Goal: Answer question/provide support: Share knowledge or assist other users

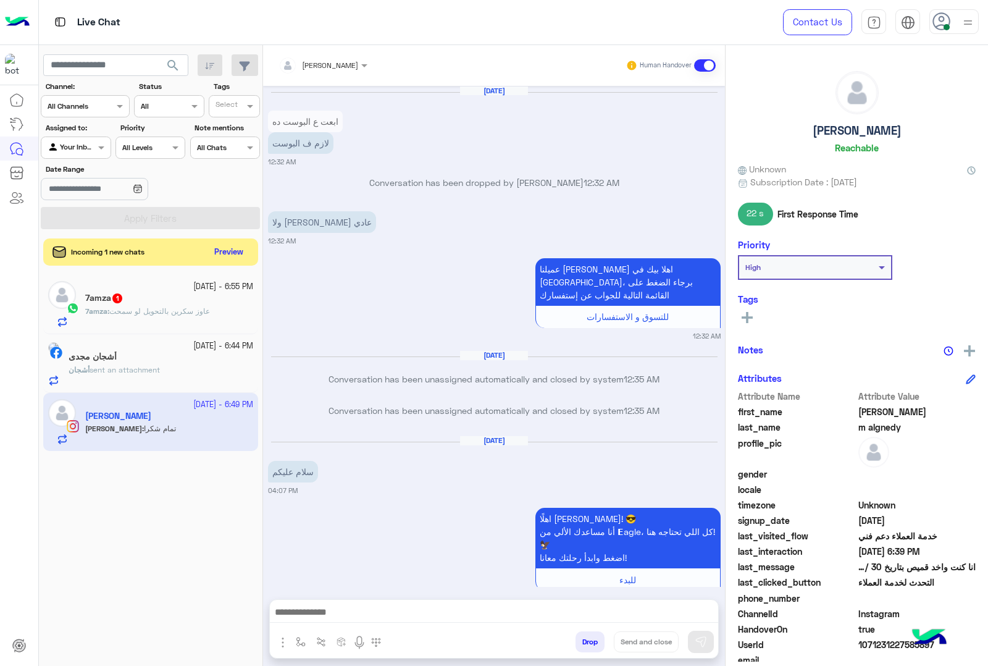
scroll to position [1728, 0]
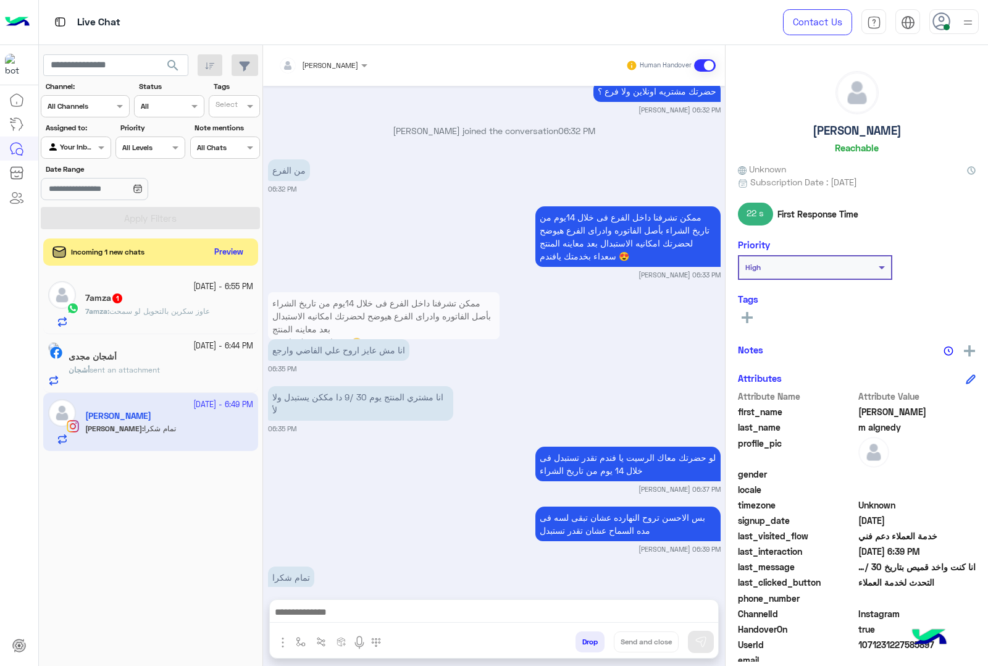
click at [152, 308] on span "عاوز سكرين بالتحويل لو سمحت" at bounding box center [159, 310] width 101 height 9
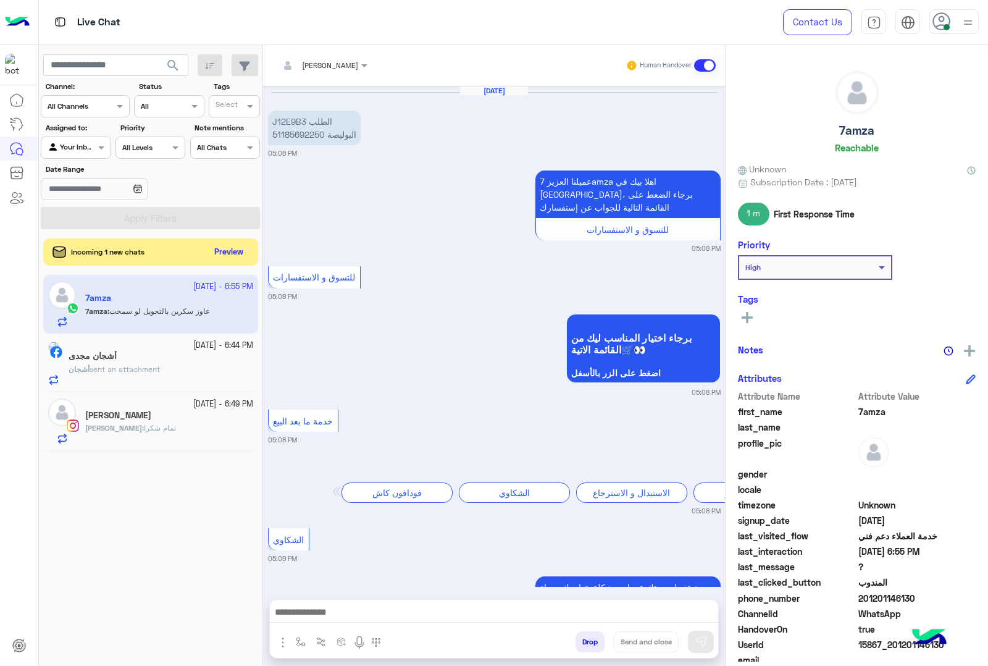
scroll to position [1127, 0]
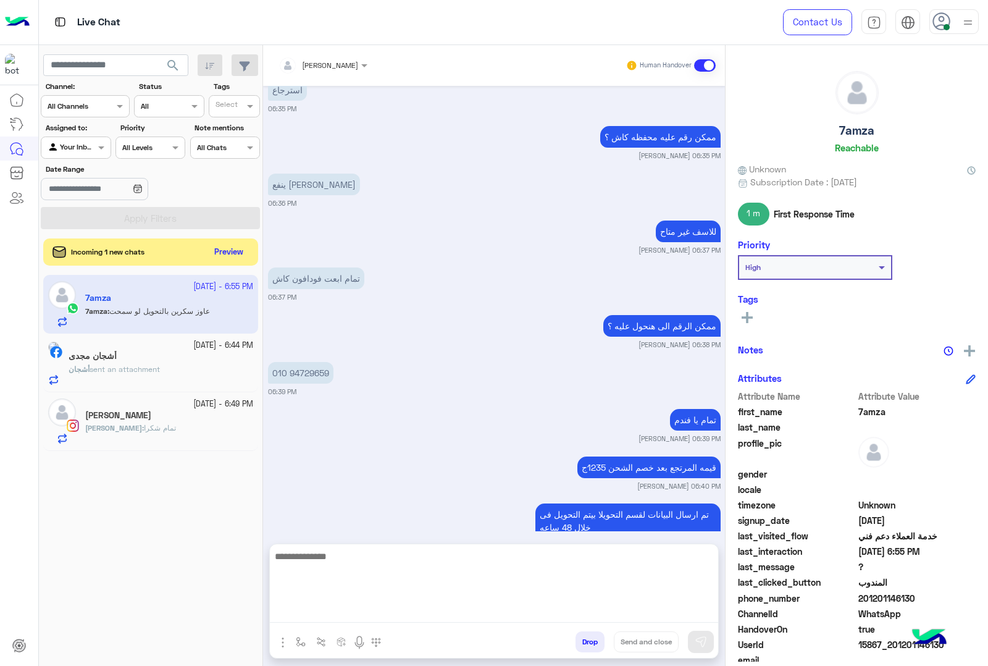
click at [505, 615] on textarea at bounding box center [494, 585] width 448 height 74
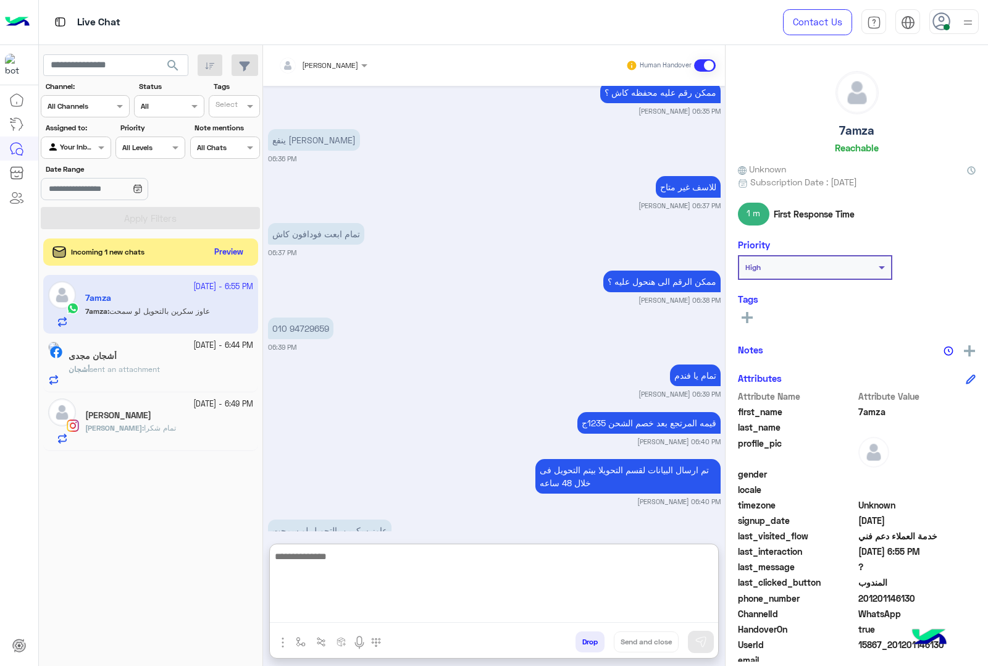
scroll to position [1183, 0]
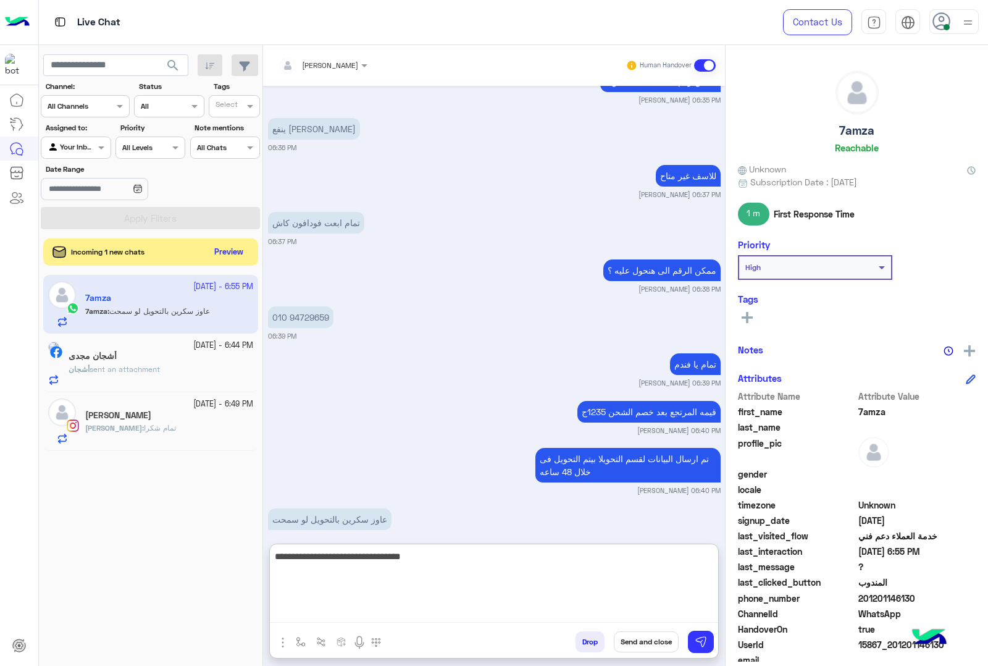
type textarea "**********"
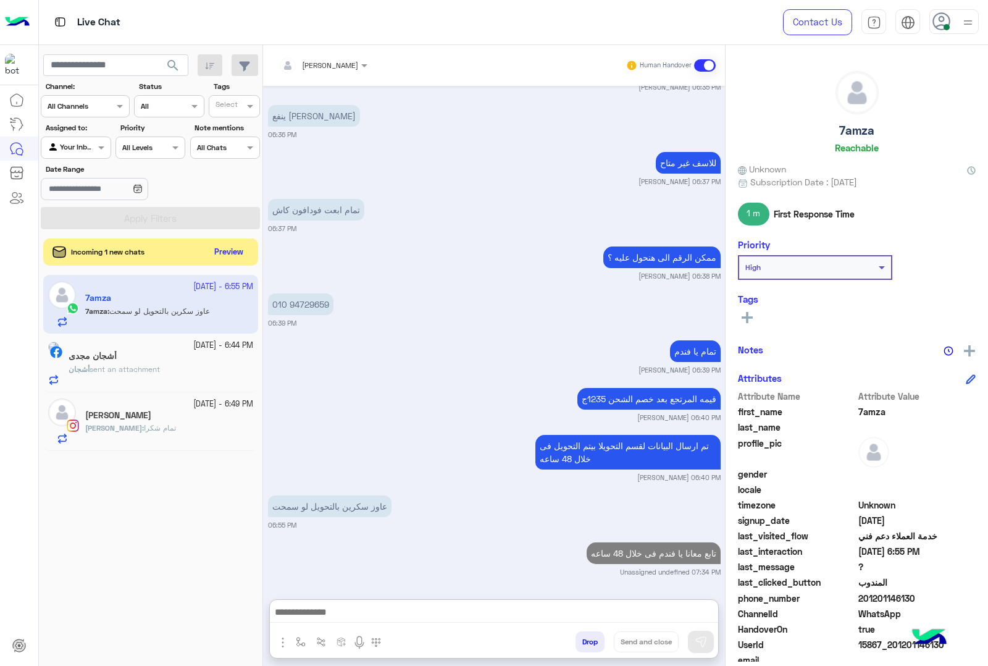
click at [187, 355] on div "أشجان مجدى" at bounding box center [161, 357] width 185 height 13
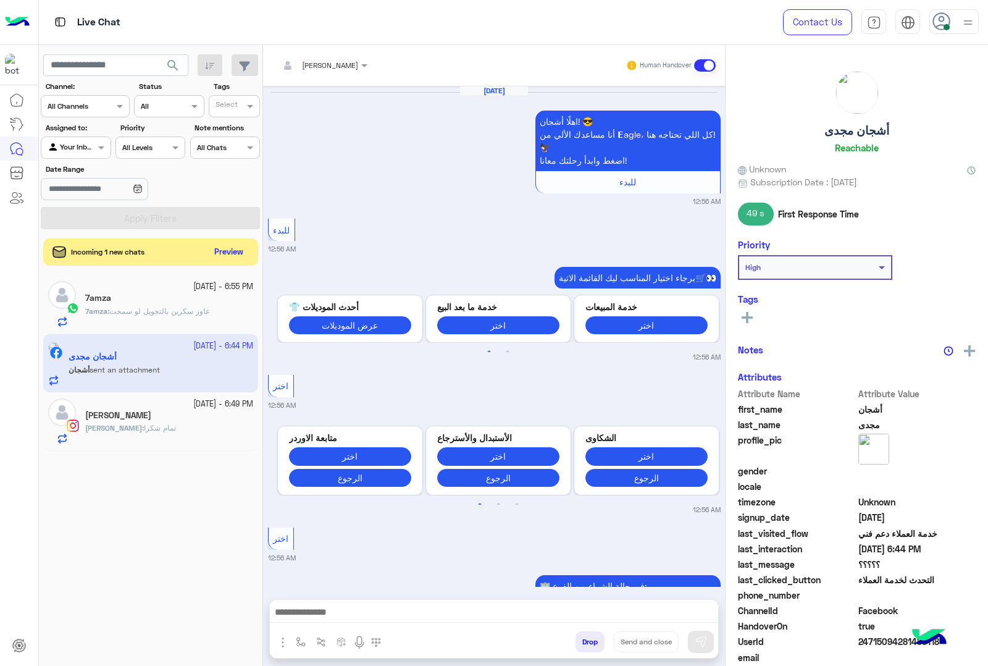
scroll to position [2575, 0]
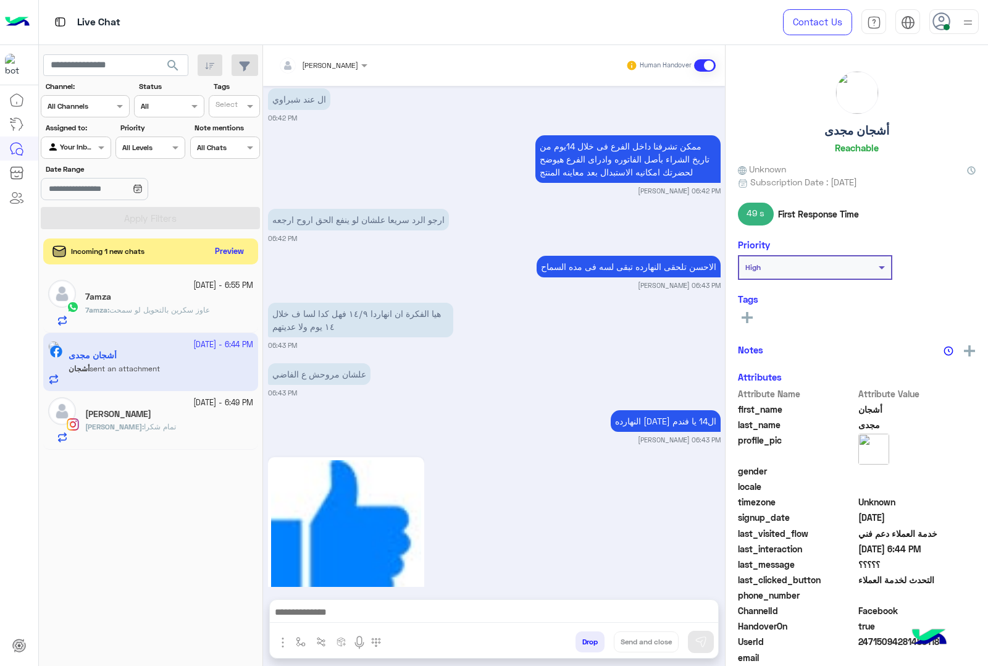
click at [229, 252] on button "Preview" at bounding box center [230, 251] width 38 height 17
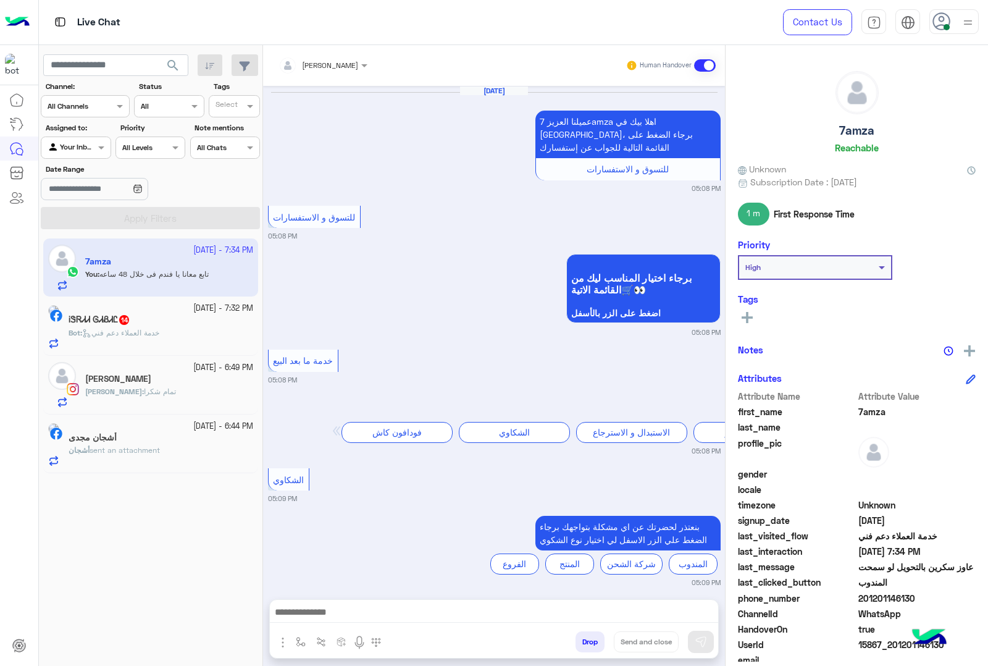
scroll to position [1115, 0]
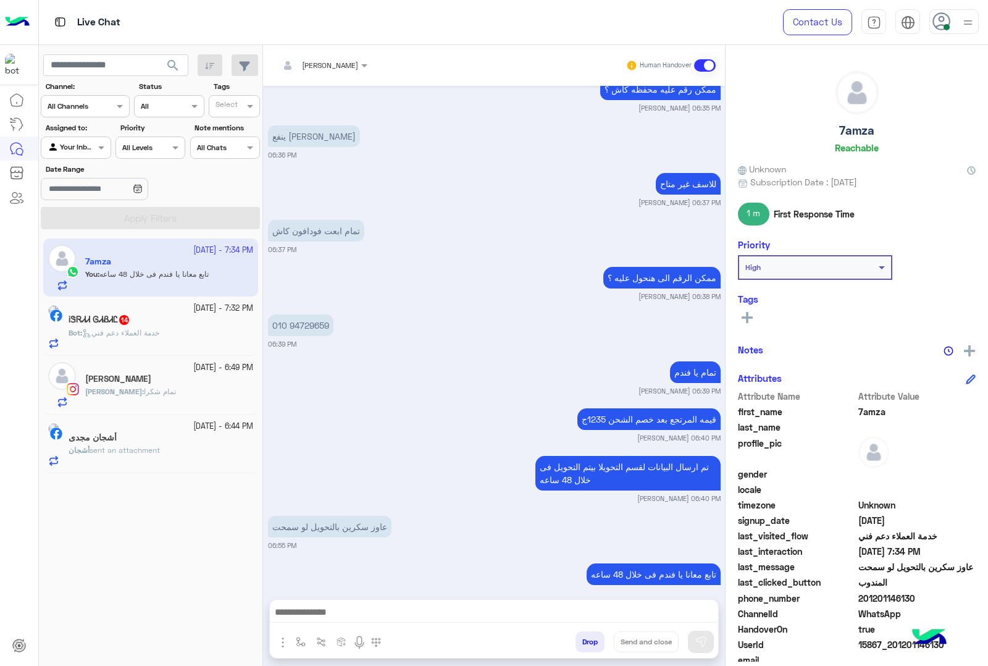
click at [204, 316] on div "ᎥᏕᏒᏗᏗ ᎶᏗᏰᏗᏝ 14" at bounding box center [161, 320] width 185 height 13
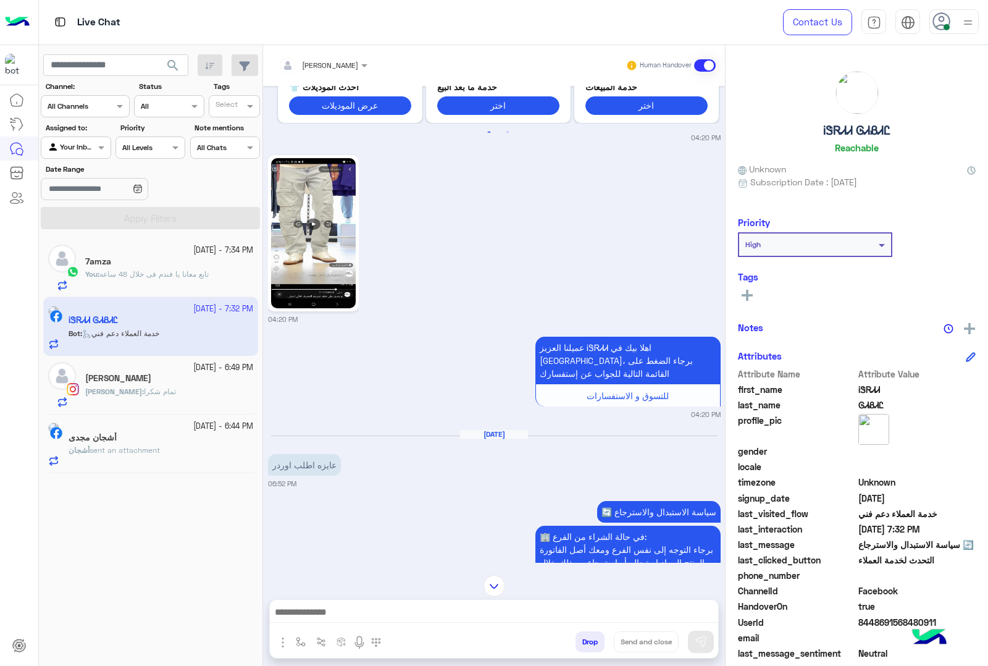
scroll to position [594, 0]
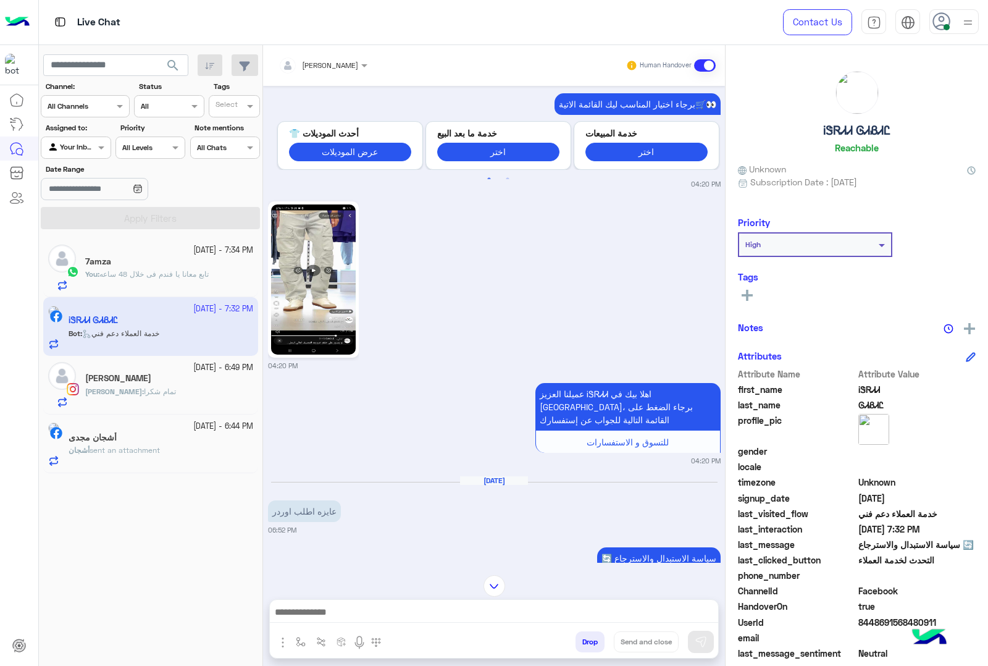
click at [330, 64] on input "text" at bounding box center [307, 63] width 57 height 11
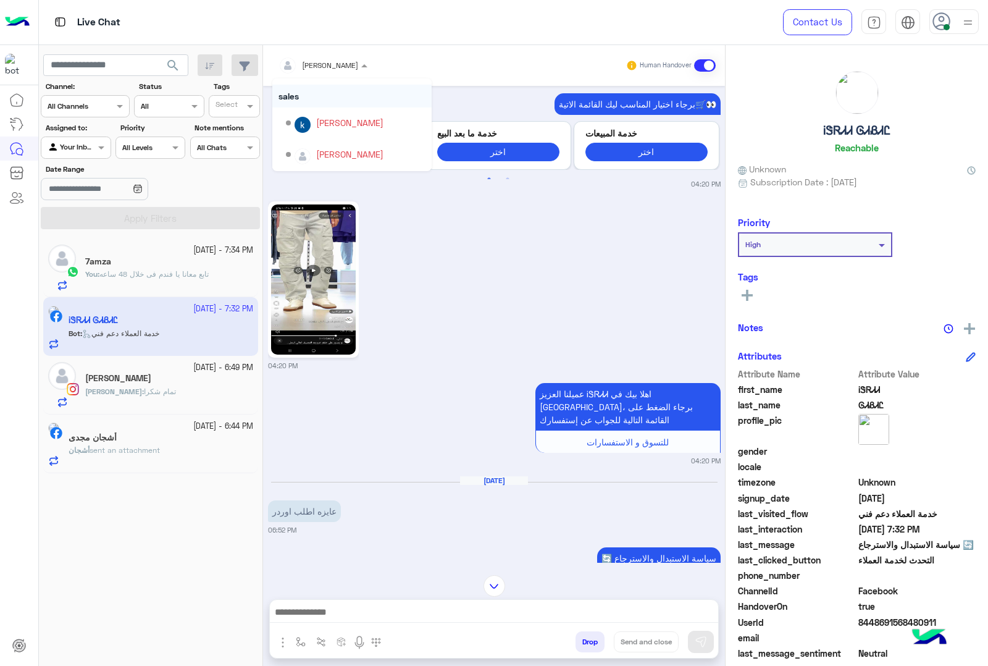
scroll to position [0, 0]
click at [352, 142] on div "[PERSON_NAME]" at bounding box center [349, 147] width 67 height 13
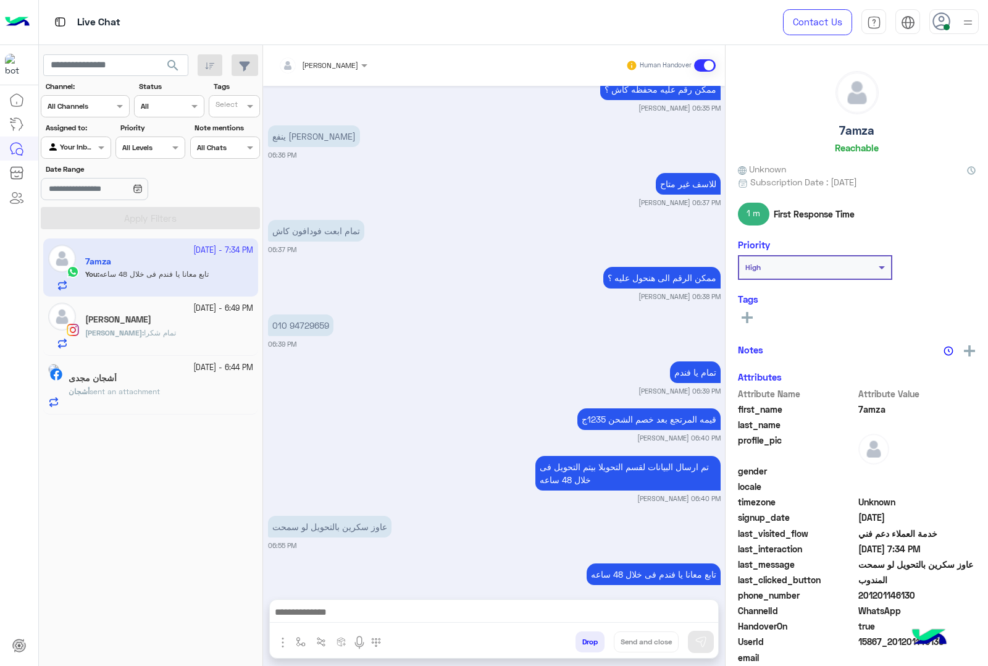
scroll to position [1114, 0]
